Goal: Task Accomplishment & Management: Manage account settings

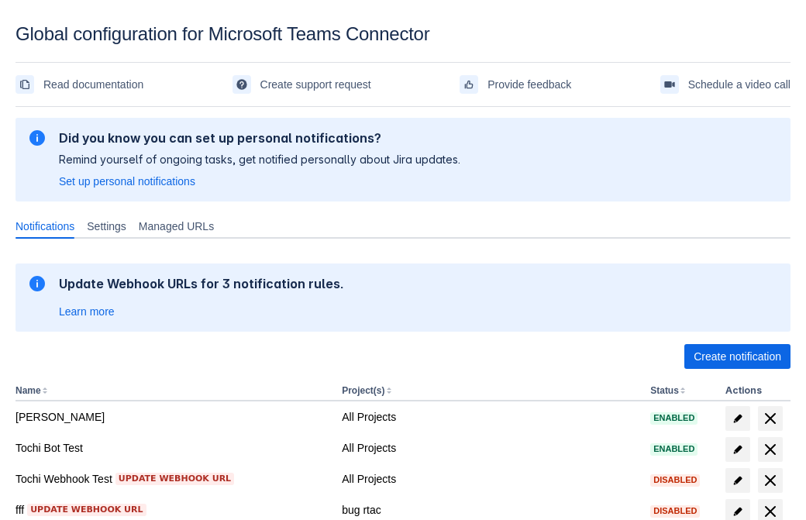
click at [737, 357] on span "Create notification" at bounding box center [738, 356] width 88 height 25
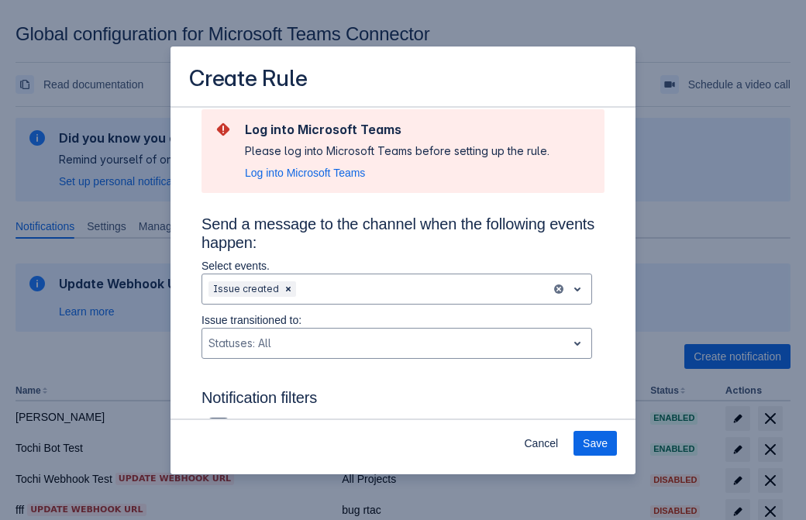
type input "RuleName-844721New Rule (42)"
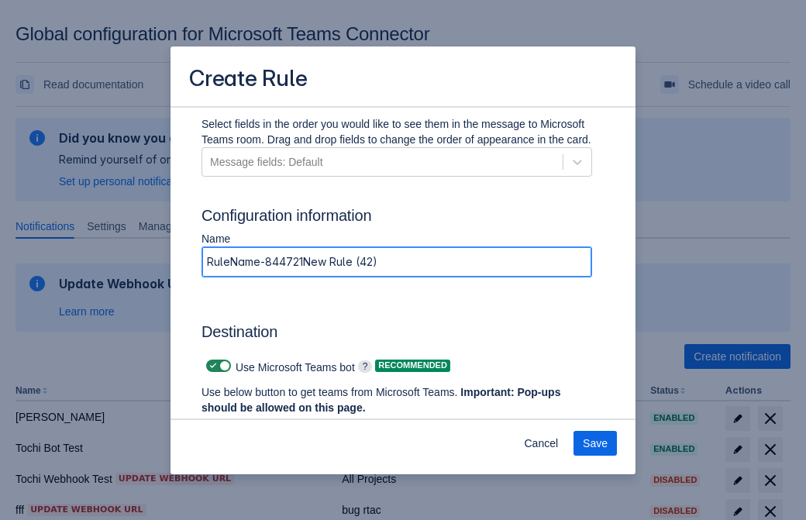
click at [288, 425] on span "Authenticate in Microsoft Teams" at bounding box center [288, 437] width 154 height 25
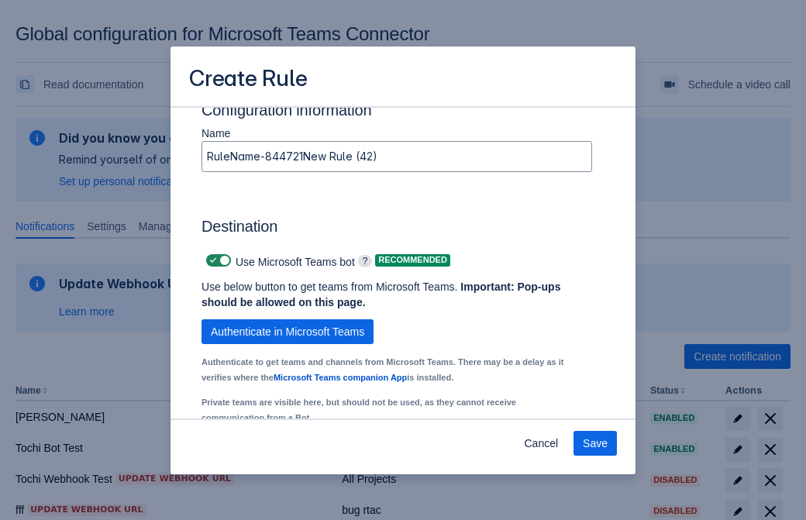
click at [289, 454] on div "Scrollable content" at bounding box center [278, 463] width 138 height 19
click at [478, 454] on div "Scrollable content" at bounding box center [467, 463] width 138 height 19
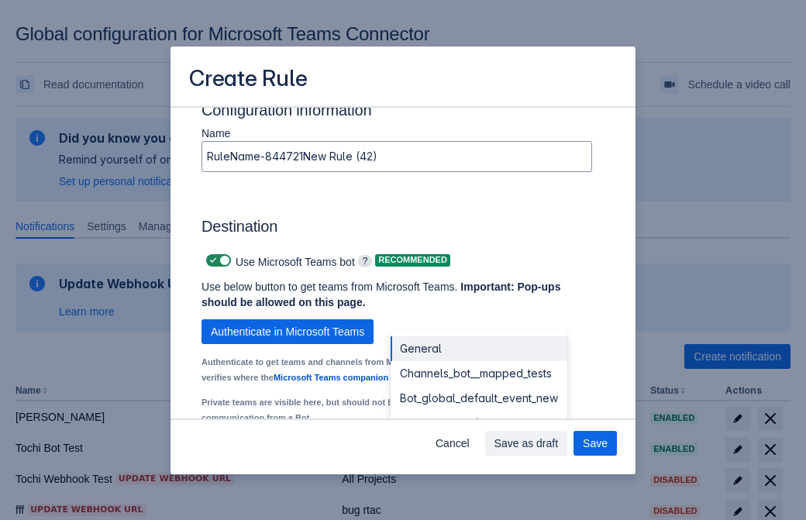
click at [478, 411] on div "Bot_global_default_event" at bounding box center [479, 423] width 177 height 25
click at [559, 443] on span "Save as draft" at bounding box center [527, 443] width 64 height 25
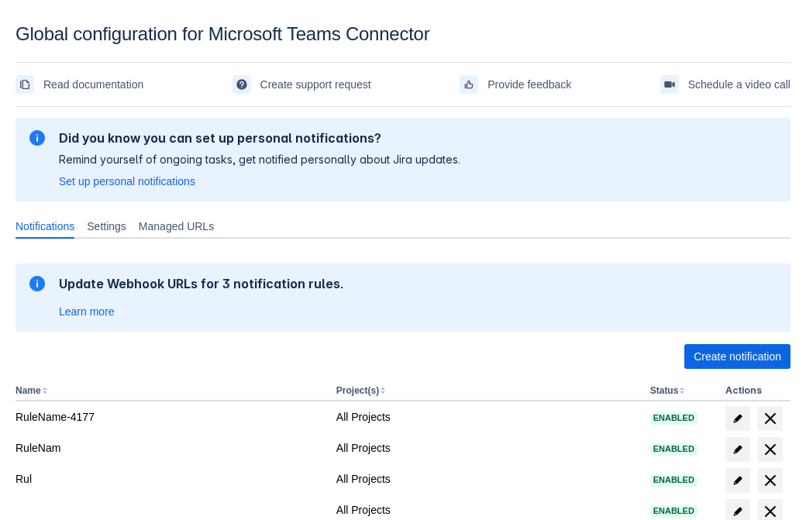
scroll to position [320, 0]
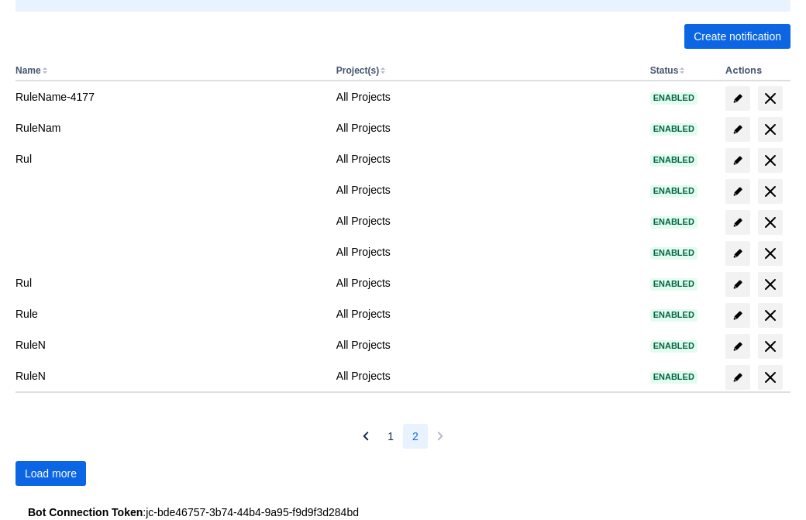
click at [50, 474] on span "Load more" at bounding box center [51, 473] width 52 height 25
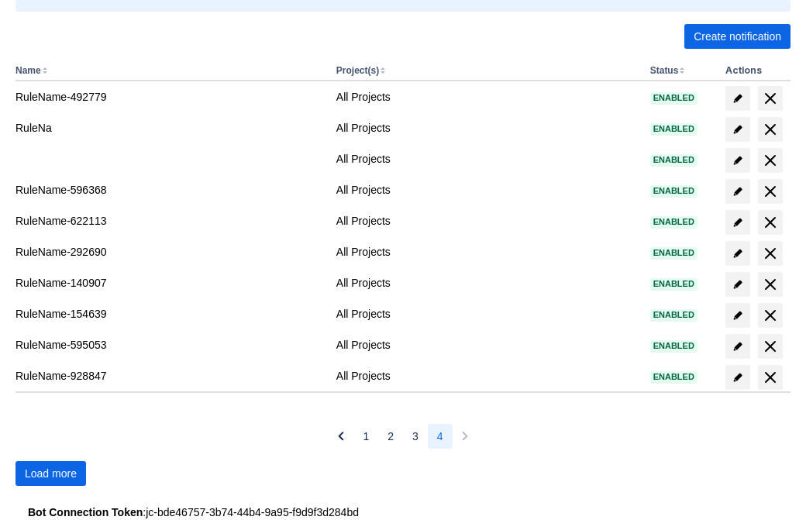
click at [50, 474] on span "Load more" at bounding box center [51, 473] width 52 height 25
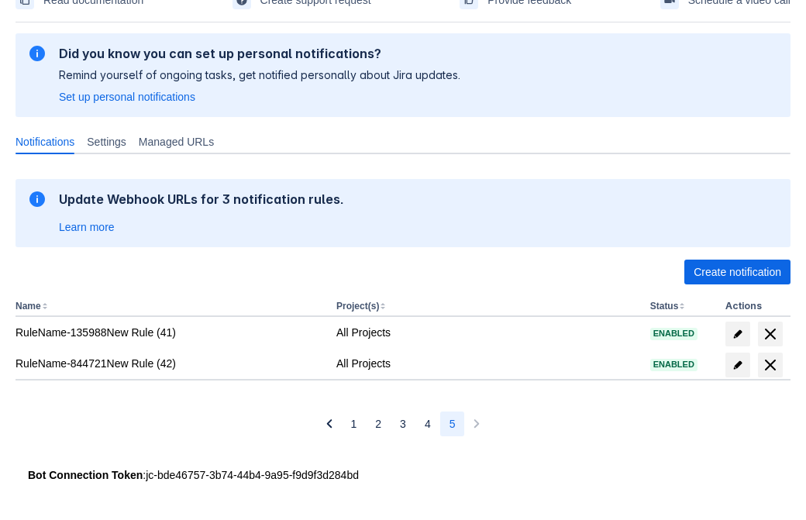
click at [770, 365] on span "delete" at bounding box center [770, 365] width 19 height 19
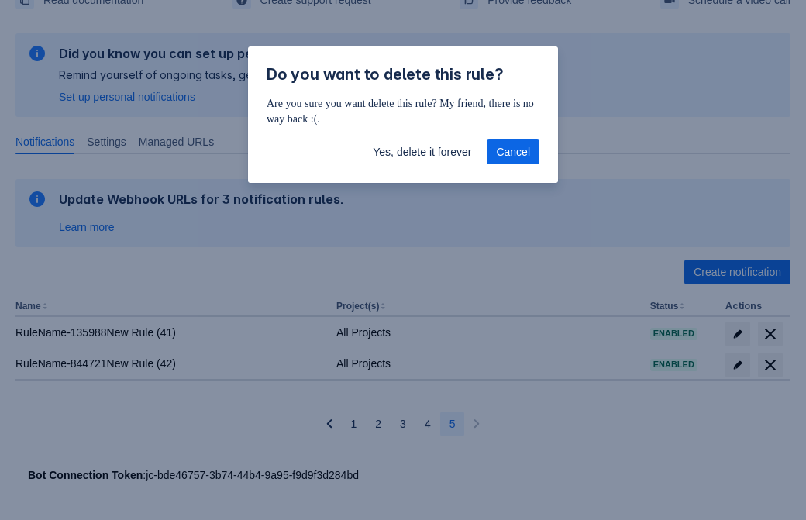
click at [422, 152] on span "Yes, delete it forever" at bounding box center [422, 152] width 98 height 25
